Goal: Navigation & Orientation: Find specific page/section

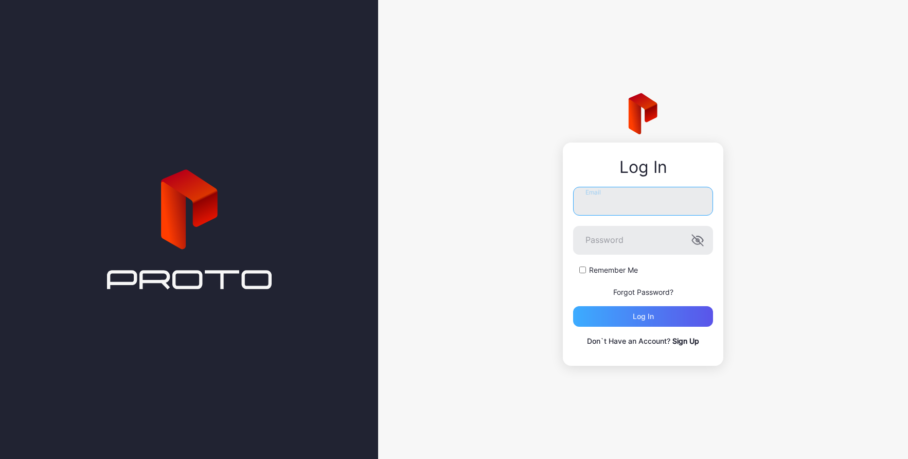
type input "**********"
click at [638, 322] on div "Log in" at bounding box center [643, 316] width 140 height 21
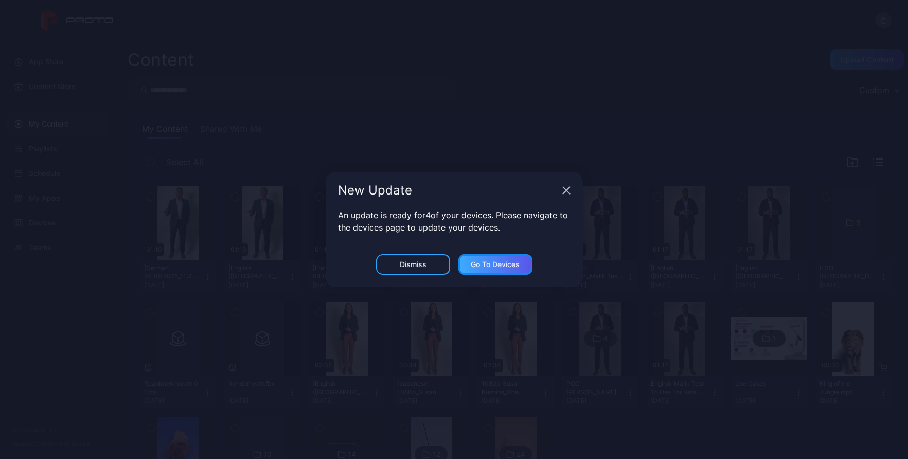
click at [496, 261] on div "Go to devices" at bounding box center [495, 264] width 49 height 8
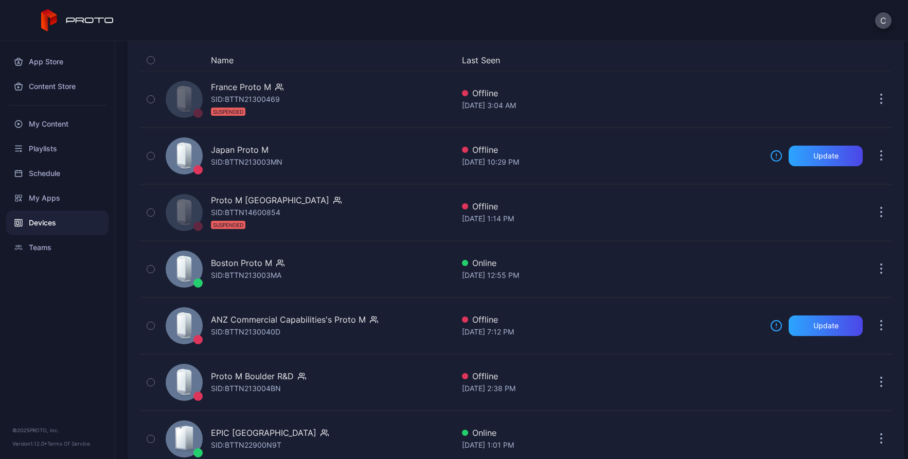
scroll to position [104, 0]
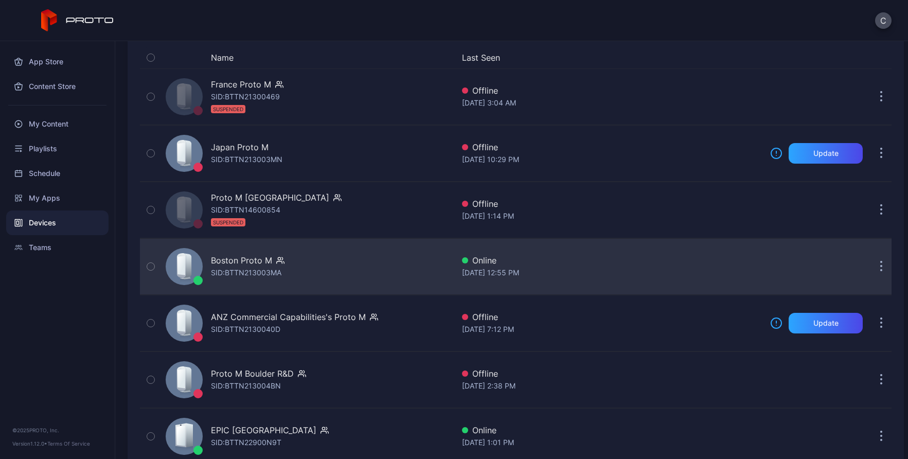
click at [496, 261] on div "Online" at bounding box center [612, 260] width 300 height 12
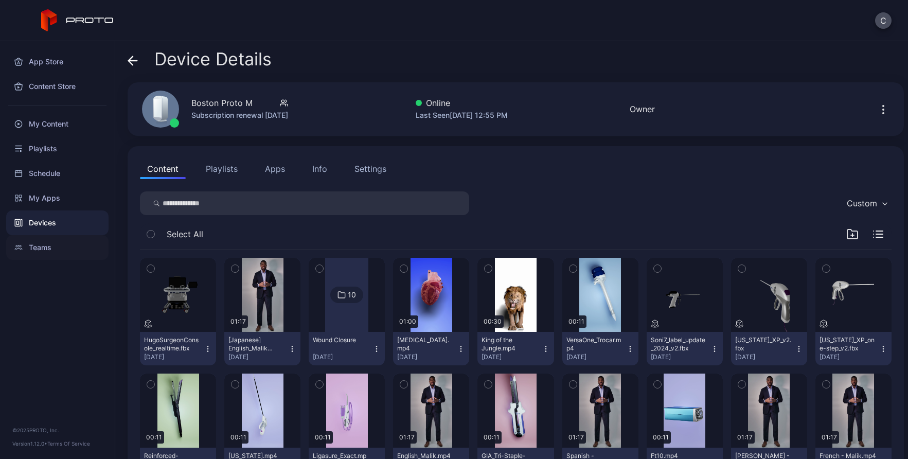
click at [45, 240] on div "Teams" at bounding box center [57, 247] width 102 height 25
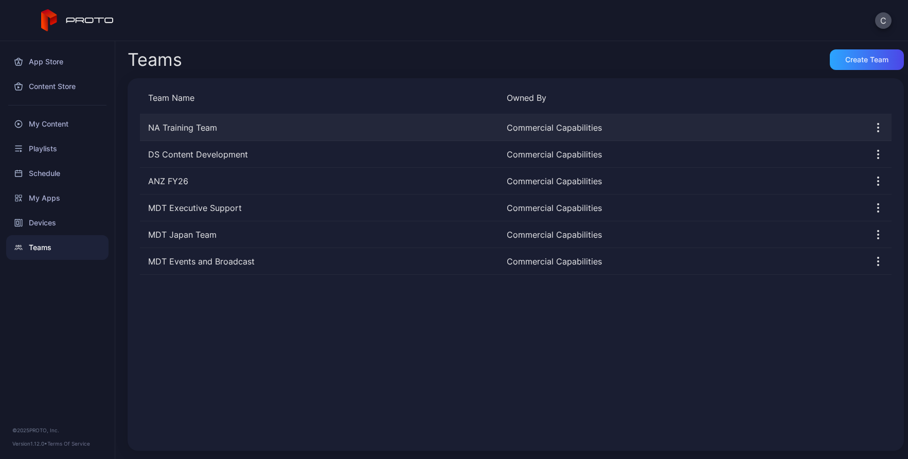
click at [202, 127] on div "NA Training Team" at bounding box center [319, 127] width 358 height 12
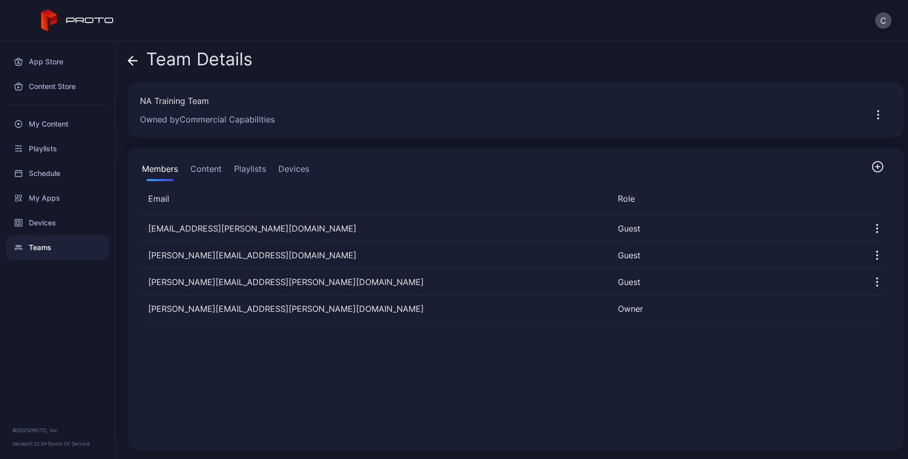
click at [301, 165] on button "Devices" at bounding box center [293, 170] width 35 height 21
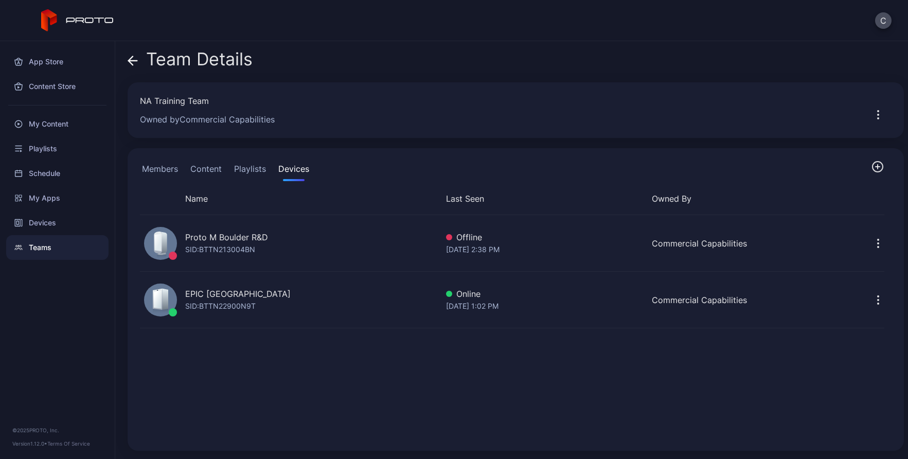
click at [871, 169] on icon "button" at bounding box center [877, 166] width 12 height 12
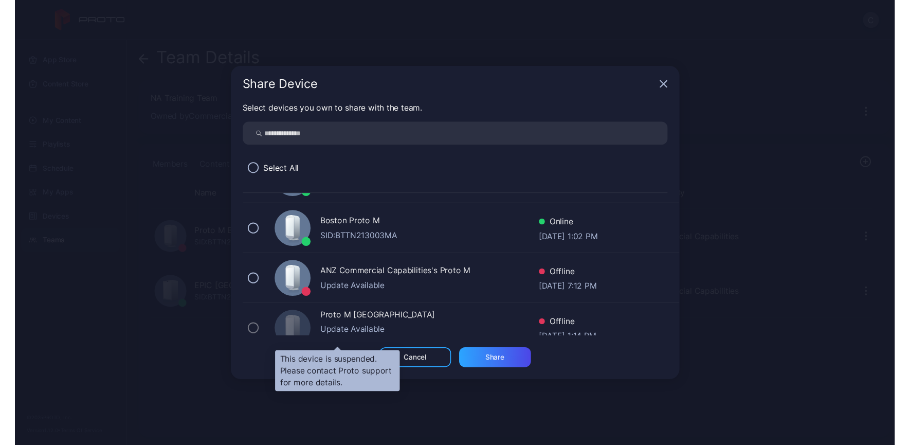
scroll to position [117, 0]
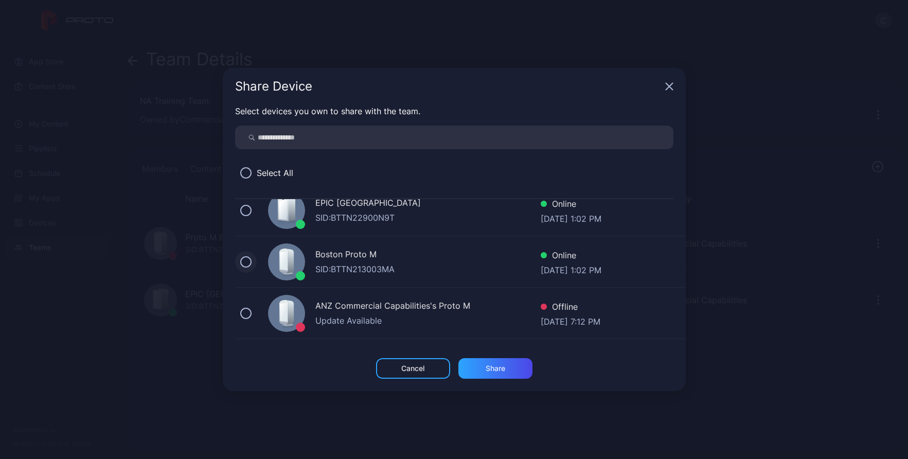
click at [249, 261] on button at bounding box center [245, 261] width 11 height 11
click at [485, 371] on div "Share" at bounding box center [495, 368] width 20 height 8
